Goal: Task Accomplishment & Management: Manage account settings

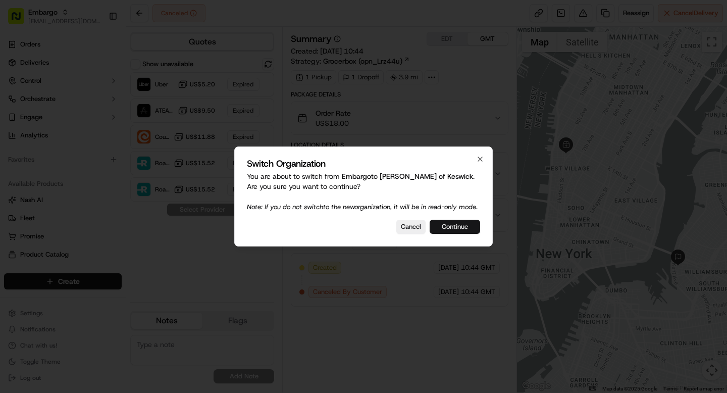
click at [467, 232] on button "Continue" at bounding box center [455, 227] width 50 height 14
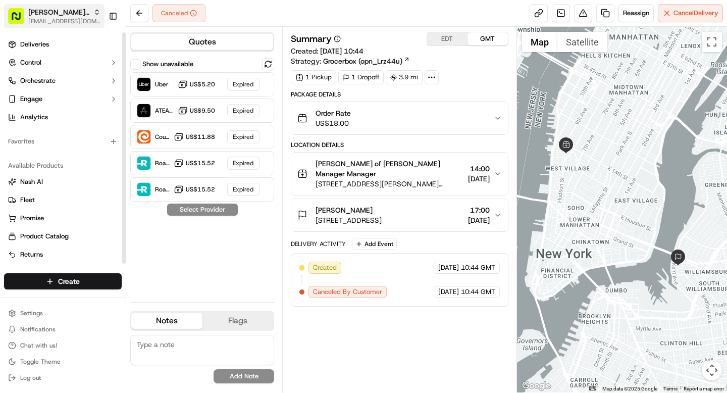
click at [36, 16] on span "Myers of Keswick" at bounding box center [58, 12] width 61 height 10
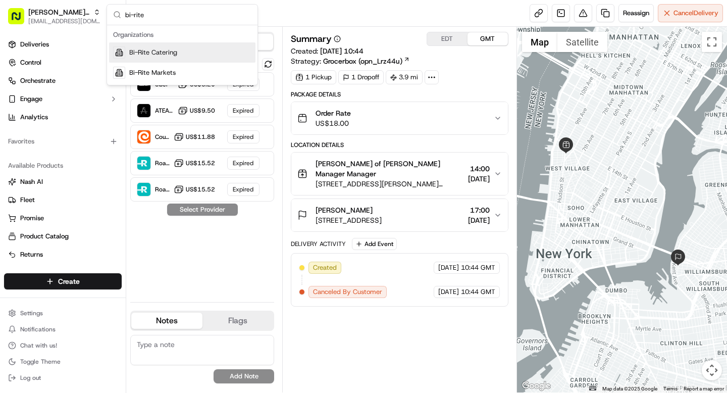
type input "bi-rite"
click at [174, 51] on span "Bi-Rite Catering" at bounding box center [153, 52] width 48 height 9
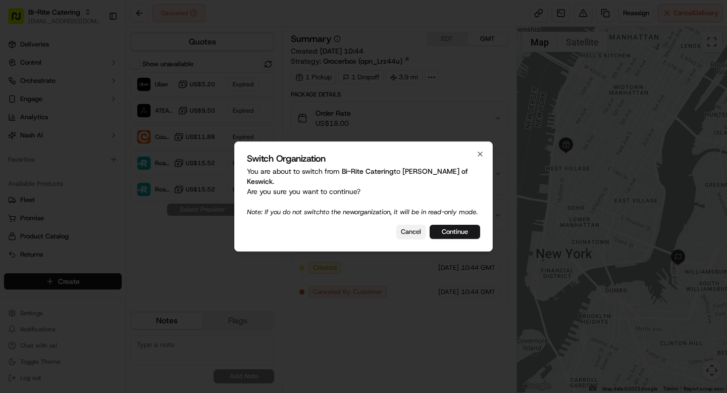
click at [403, 230] on button "Cancel" at bounding box center [410, 232] width 29 height 14
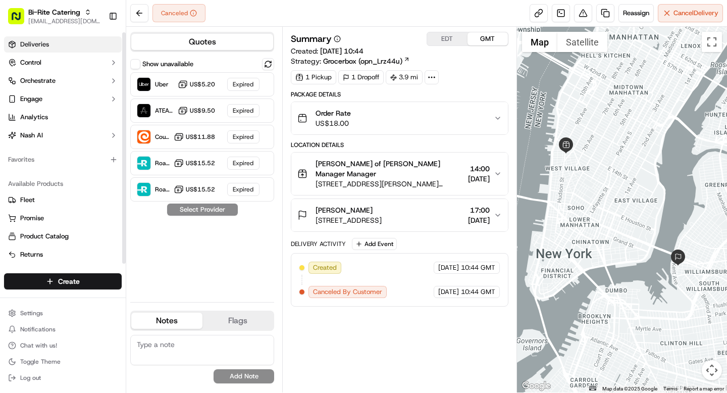
click at [35, 42] on span "Deliveries" at bounding box center [34, 44] width 29 height 9
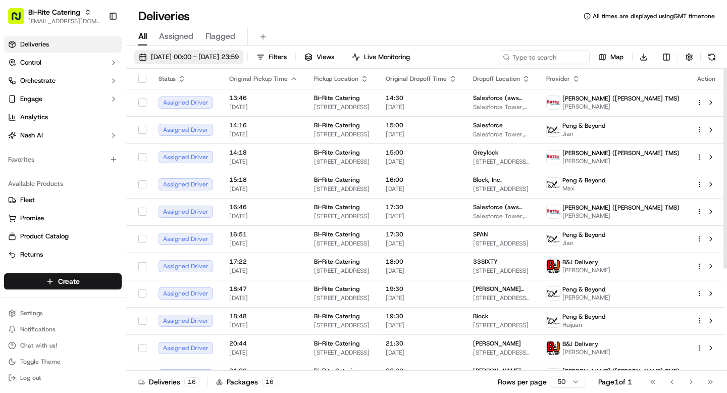
click at [239, 57] on span "[DATE] 00:00 - [DATE] 23:59" at bounding box center [195, 57] width 88 height 9
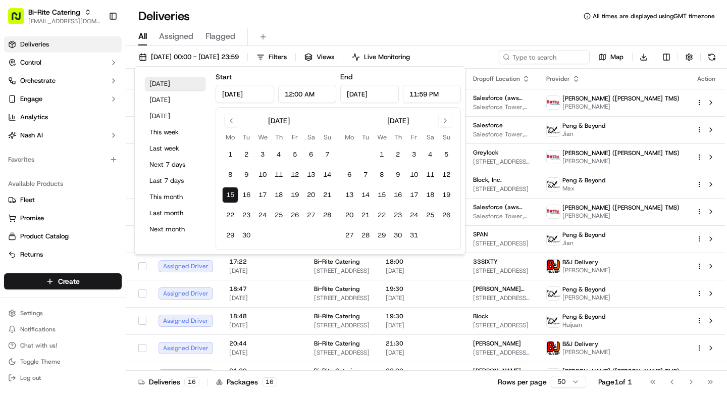
click at [194, 87] on button "Today" at bounding box center [175, 84] width 61 height 14
click at [357, 30] on div "All Assigned Flagged" at bounding box center [426, 37] width 601 height 18
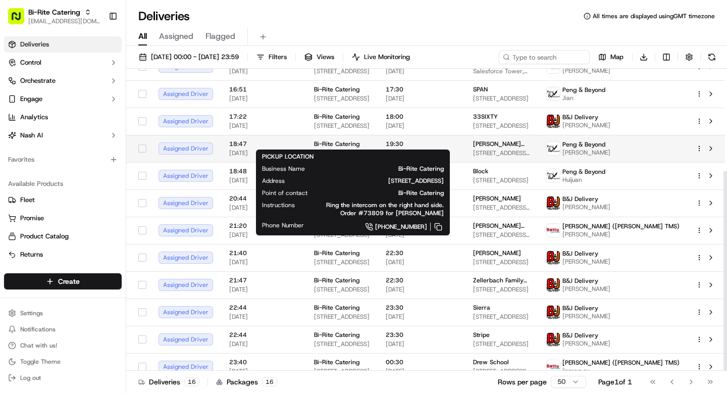
scroll to position [154, 0]
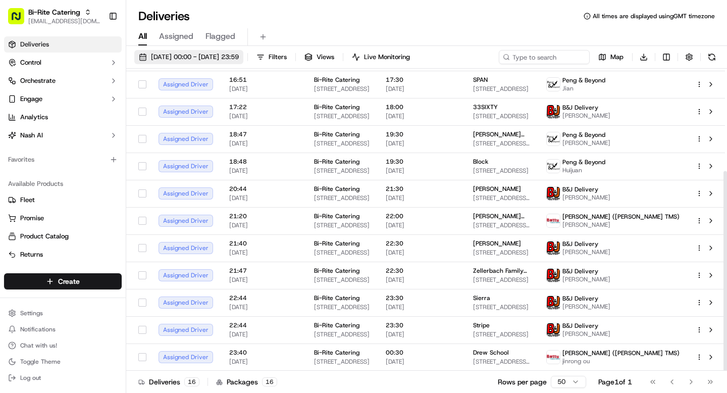
click at [220, 53] on span "[DATE] 00:00 - [DATE] 23:59" at bounding box center [195, 57] width 88 height 9
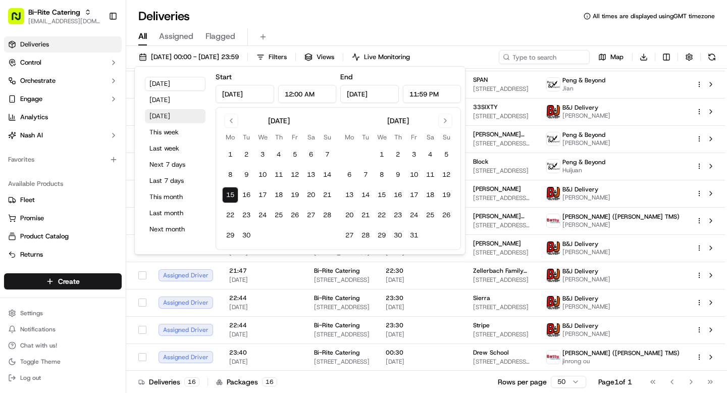
click at [177, 116] on button "Tomorrow" at bounding box center [175, 116] width 61 height 14
type input "Sep 16, 2025"
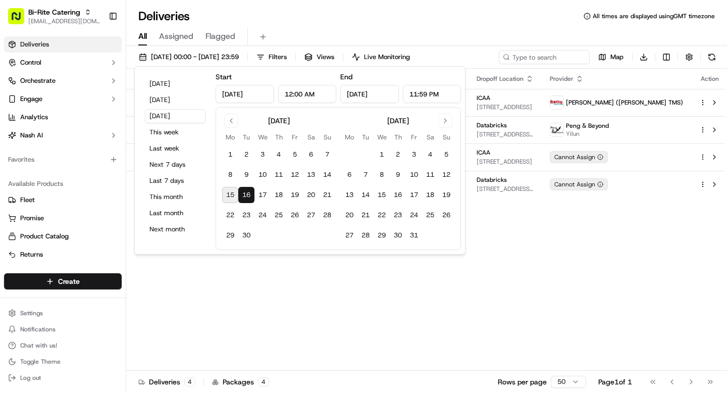
click at [477, 278] on div "Status Original Pickup Time Pickup Location Original Dropoff Time Dropoff Locat…" at bounding box center [427, 220] width 602 height 302
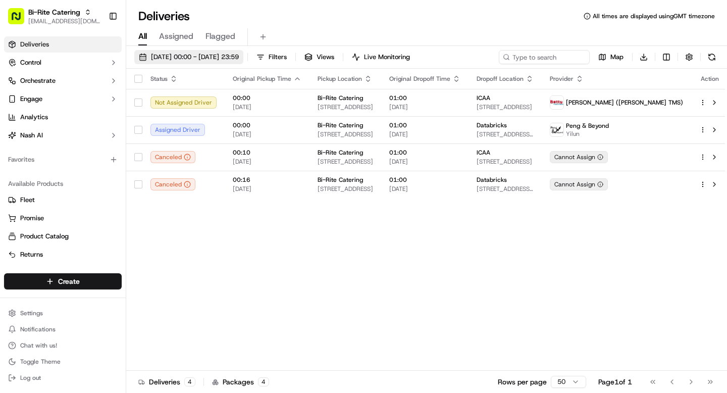
click at [188, 55] on span "16/09/2025 00:00 - 16/09/2025 23:59" at bounding box center [195, 57] width 88 height 9
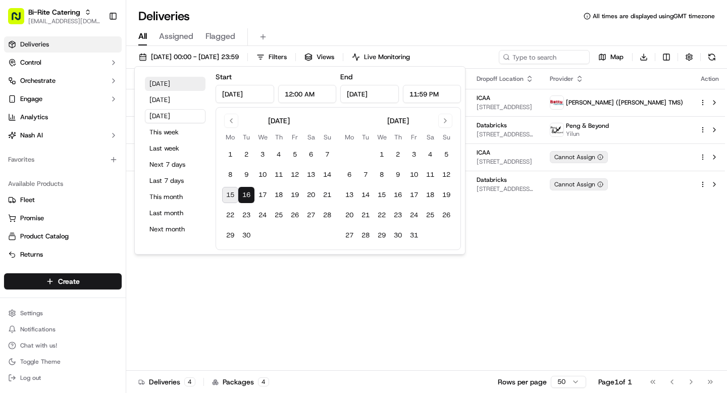
click at [167, 84] on button "Today" at bounding box center [175, 84] width 61 height 14
type input "Sep 15, 2025"
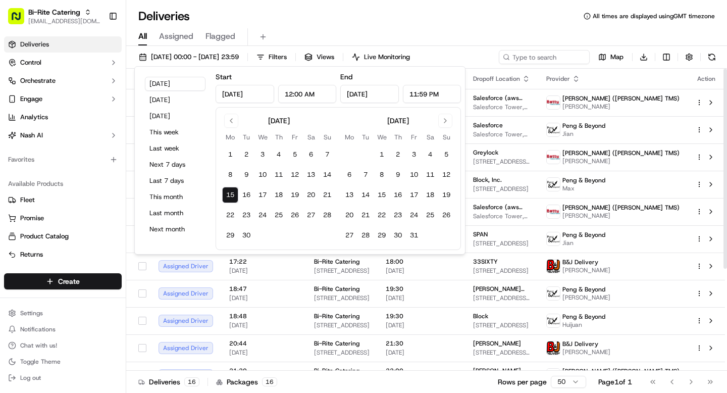
click at [478, 24] on div "All Assigned Flagged" at bounding box center [426, 35] width 601 height 22
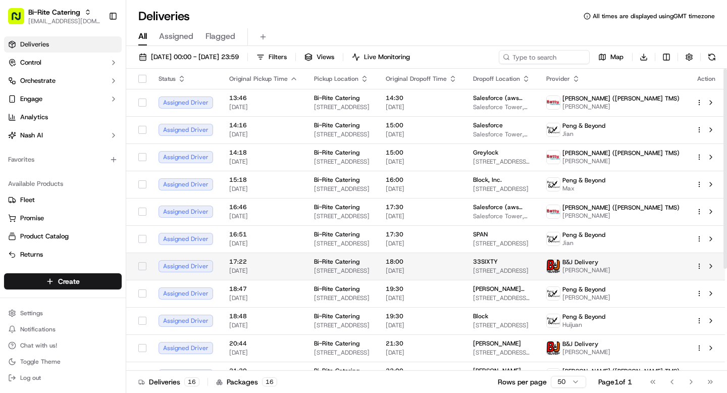
scroll to position [154, 0]
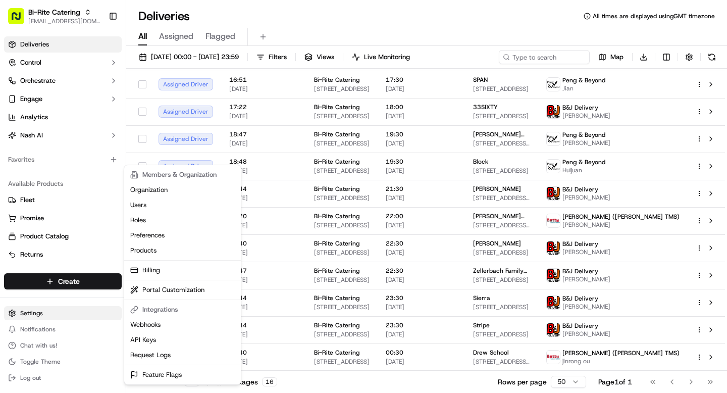
click at [38, 316] on html "Bi-Rite Catering grace@usenash.com Toggle Sidebar Deliveries Control Orchestrat…" at bounding box center [363, 196] width 727 height 393
click at [161, 352] on link "Request Logs" at bounding box center [182, 354] width 113 height 15
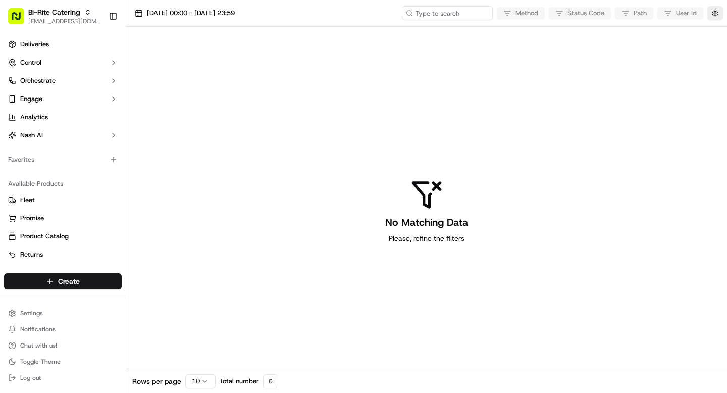
click at [559, 10] on div "Method Status Code Path User Id" at bounding box center [562, 13] width 321 height 14
click at [43, 46] on span "Deliveries" at bounding box center [34, 44] width 29 height 9
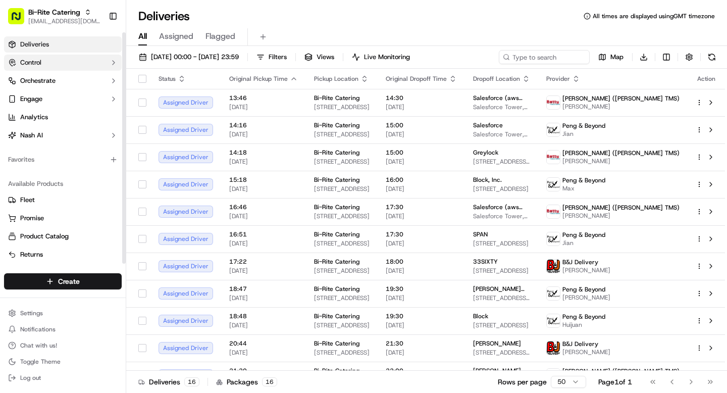
click at [50, 64] on button "Control" at bounding box center [63, 63] width 118 height 16
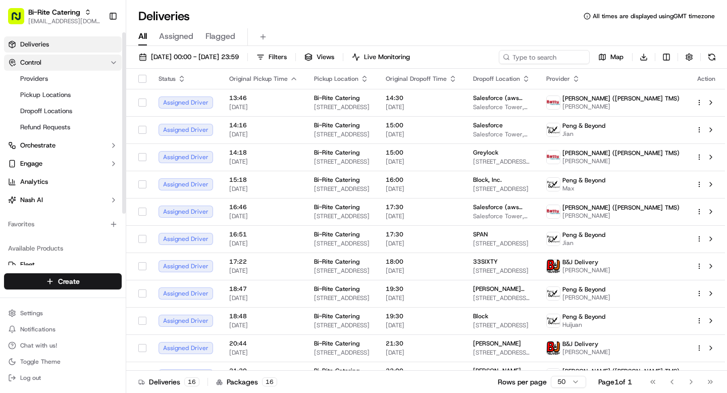
click at [50, 64] on button "Control" at bounding box center [63, 63] width 118 height 16
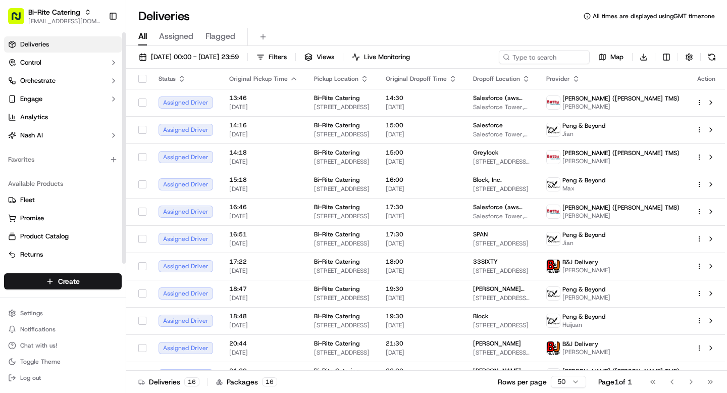
scroll to position [2, 0]
click at [62, 233] on span "Product Catalog" at bounding box center [44, 234] width 48 height 9
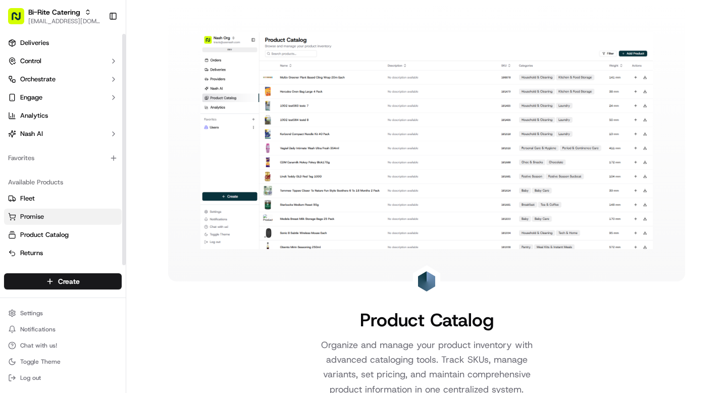
click at [41, 217] on span "Promise" at bounding box center [32, 216] width 24 height 9
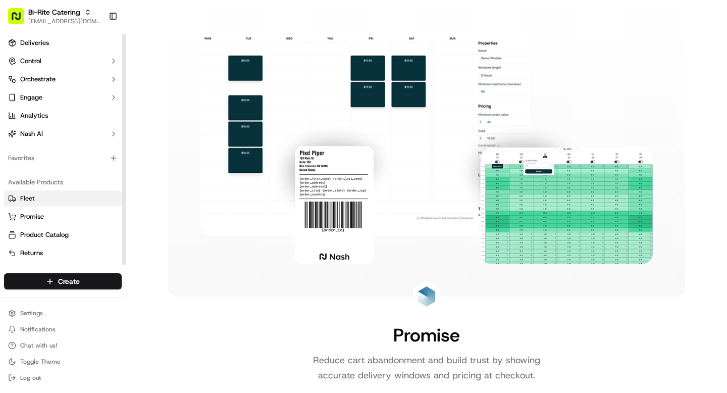
click at [30, 193] on button "Fleet" at bounding box center [63, 198] width 118 height 16
click at [30, 194] on span "Fleet" at bounding box center [27, 198] width 15 height 9
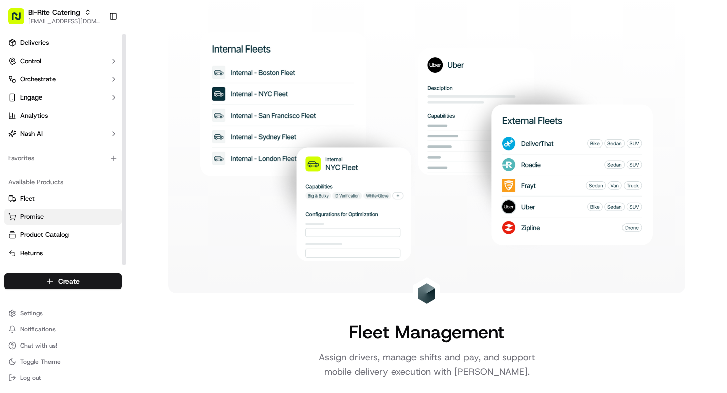
click at [30, 223] on button "Promise" at bounding box center [63, 216] width 118 height 16
click at [29, 218] on span "Promise" at bounding box center [32, 216] width 24 height 9
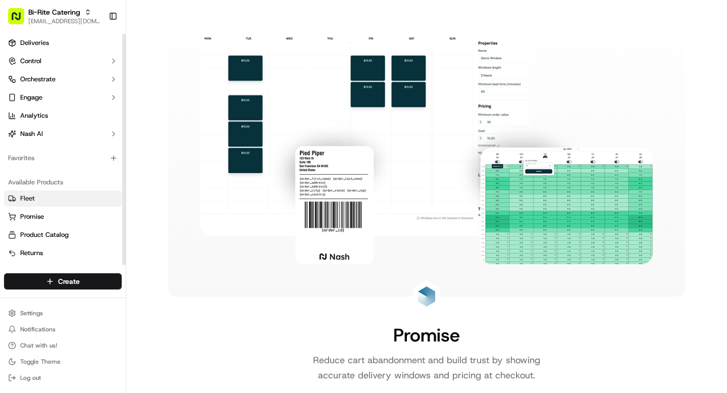
click at [28, 199] on span "Fleet" at bounding box center [27, 198] width 15 height 9
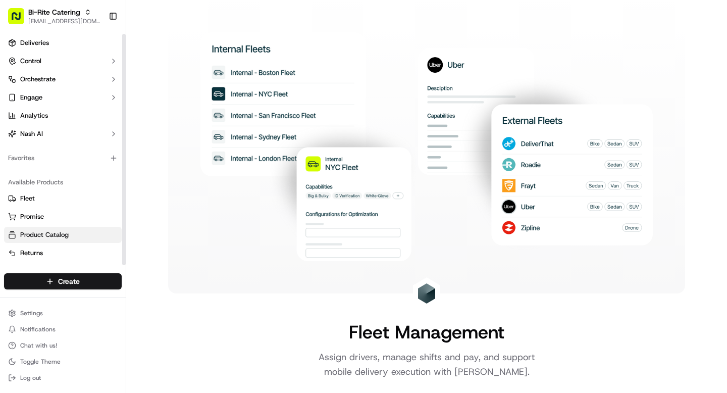
click at [39, 232] on span "Product Catalog" at bounding box center [44, 234] width 48 height 9
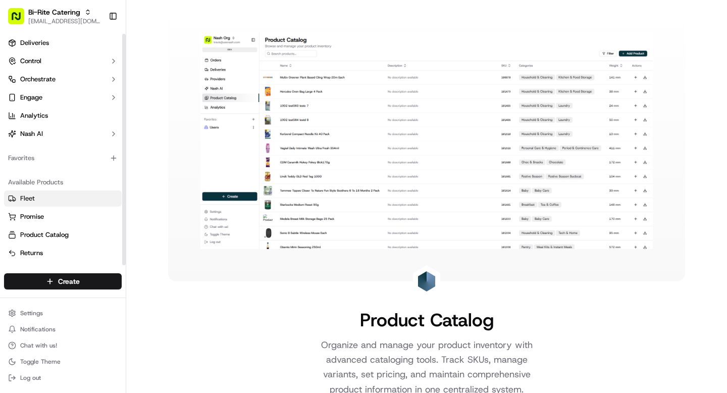
click at [31, 195] on span "Fleet" at bounding box center [27, 198] width 15 height 9
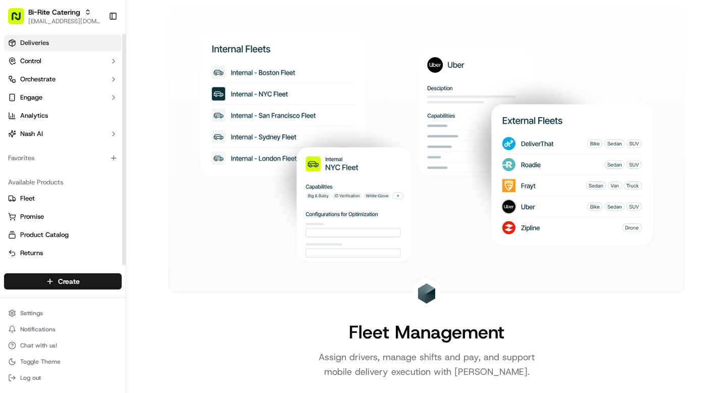
click at [32, 42] on span "Deliveries" at bounding box center [34, 42] width 29 height 9
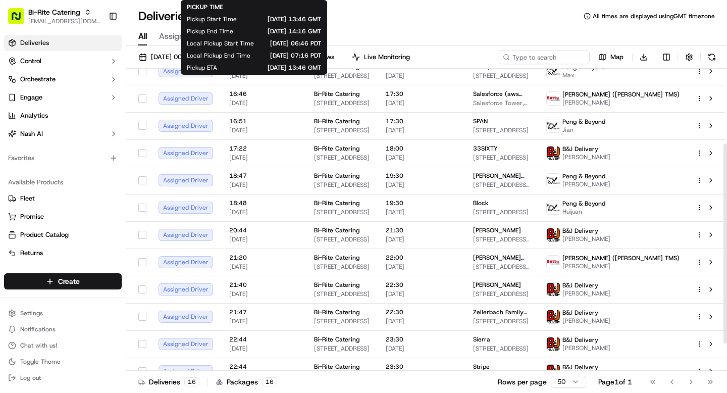
scroll to position [154, 0]
